Goal: Obtain resource: Obtain resource

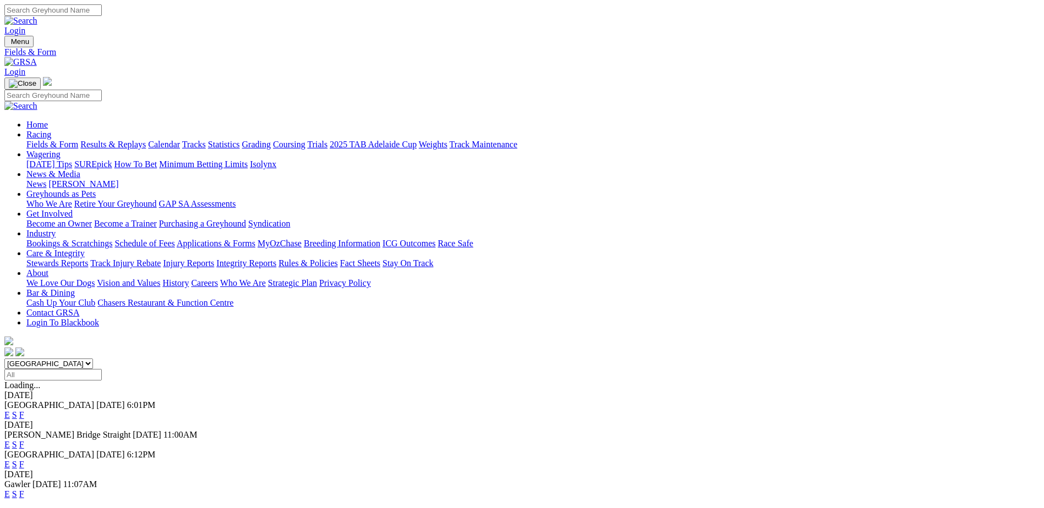
click at [24, 410] on link "F" at bounding box center [21, 414] width 5 height 9
click at [24, 460] on link "F" at bounding box center [21, 464] width 5 height 9
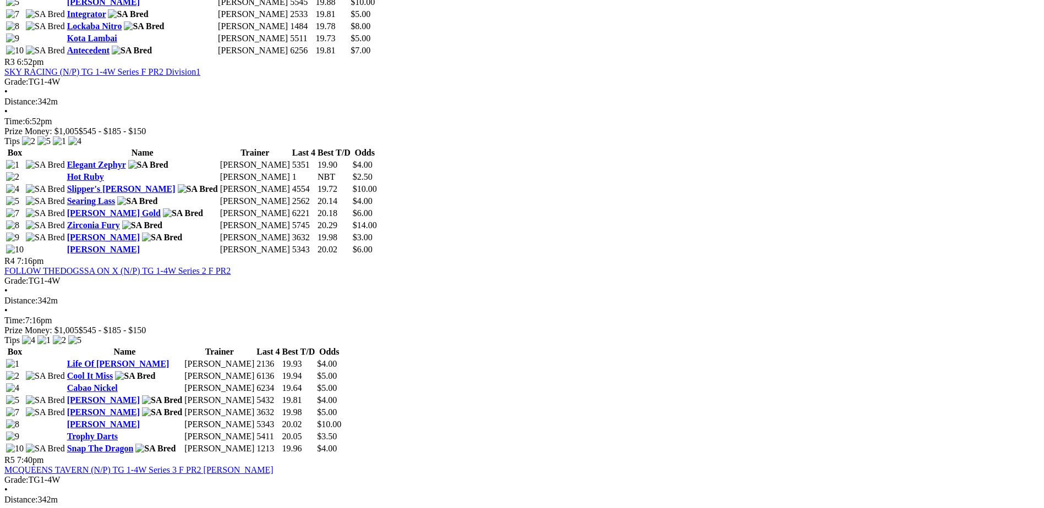
scroll to position [963, 0]
